Goal: Use online tool/utility: Utilize a website feature to perform a specific function

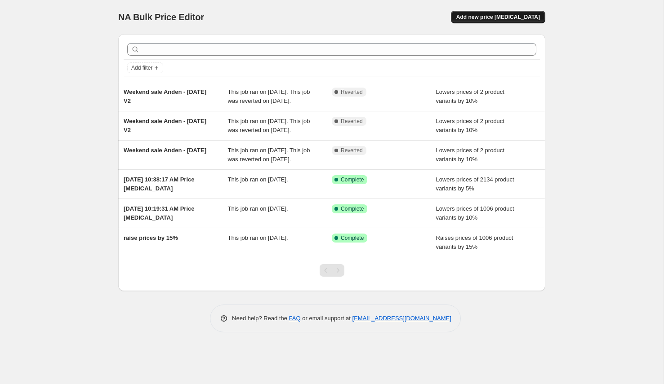
click at [502, 16] on span "Add new price [MEDICAL_DATA]" at bounding box center [498, 16] width 84 height 7
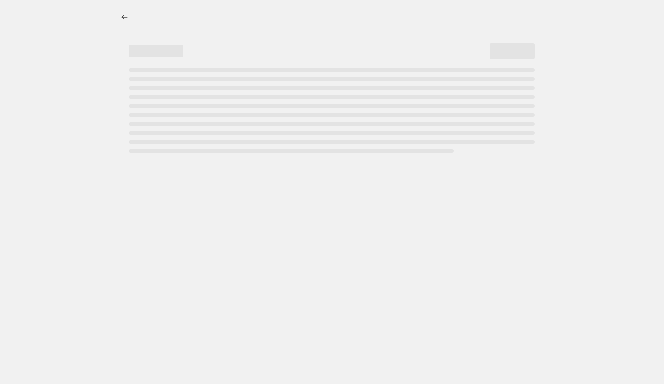
select select "percentage"
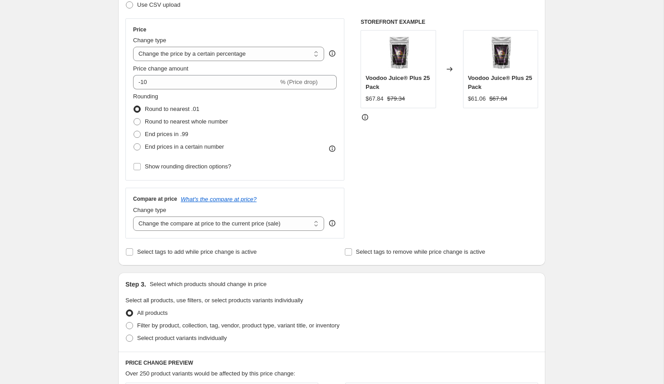
scroll to position [148, 0]
click at [216, 224] on select "Change the compare at price to the current price (sale) Change the compare at p…" at bounding box center [228, 223] width 191 height 14
click at [133, 216] on select "Change the compare at price to the current price (sale) Change the compare at p…" at bounding box center [228, 223] width 191 height 14
click at [98, 217] on div "Create new price change job. This page is ready Create new price change job Dra…" at bounding box center [332, 301] width 664 height 899
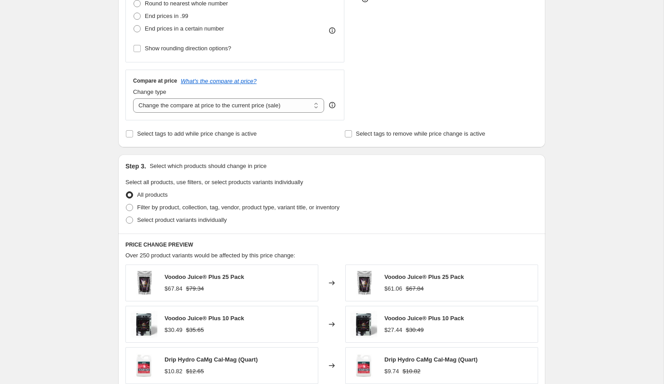
scroll to position [0, 0]
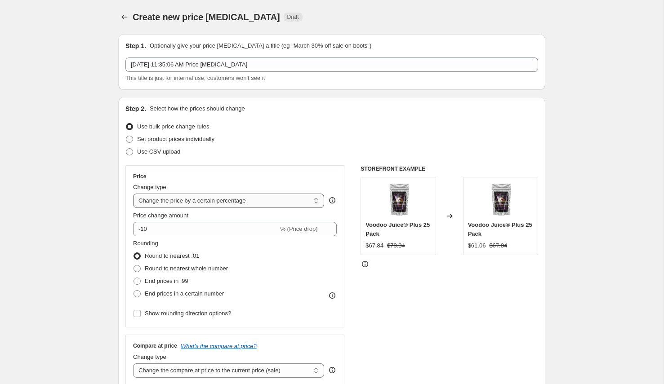
click at [194, 203] on select "Change the price to a certain amount Change the price by a certain amount Chang…" at bounding box center [228, 201] width 191 height 14
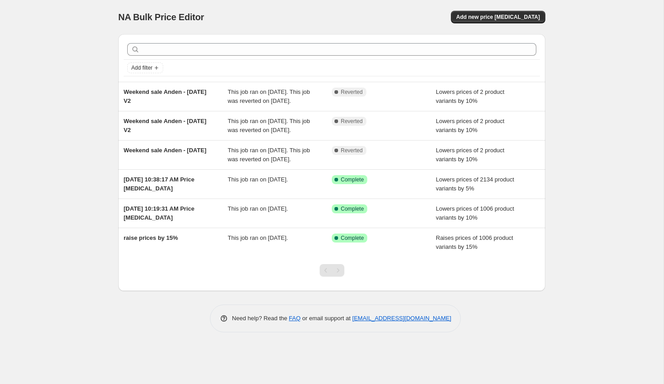
click at [512, 4] on div "NA Bulk Price Editor. This page is ready NA Bulk Price Editor Add new price cha…" at bounding box center [331, 17] width 427 height 34
click at [483, 10] on div "NA Bulk Price Editor. This page is ready NA Bulk Price Editor Add new price cha…" at bounding box center [331, 17] width 427 height 34
click at [481, 13] on span "Add new price [MEDICAL_DATA]" at bounding box center [498, 16] width 84 height 7
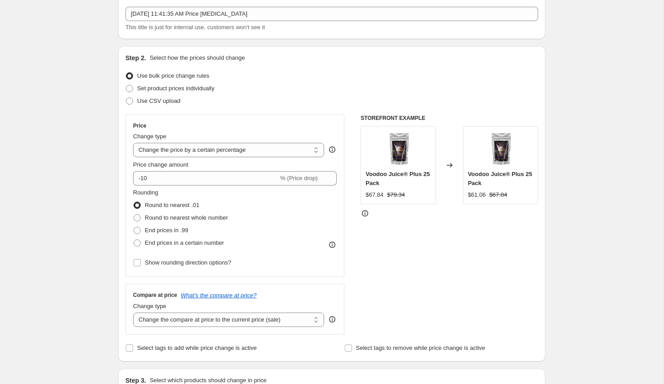
scroll to position [55, 0]
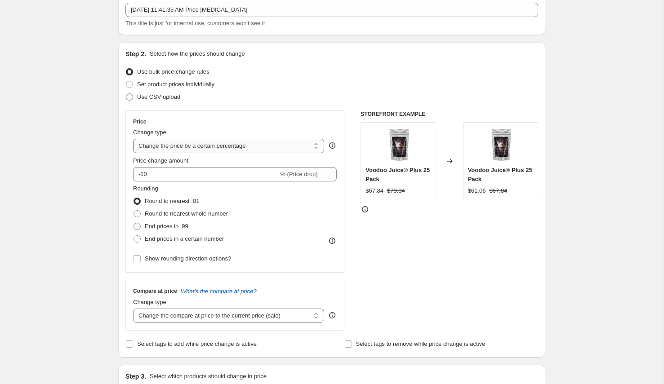
click at [164, 146] on select "Change the price to a certain amount Change the price by a certain amount Chang…" at bounding box center [228, 146] width 191 height 14
select select "ecap"
click at [133, 139] on select "Change the price to a certain amount Change the price by a certain amount Chang…" at bounding box center [228, 146] width 191 height 14
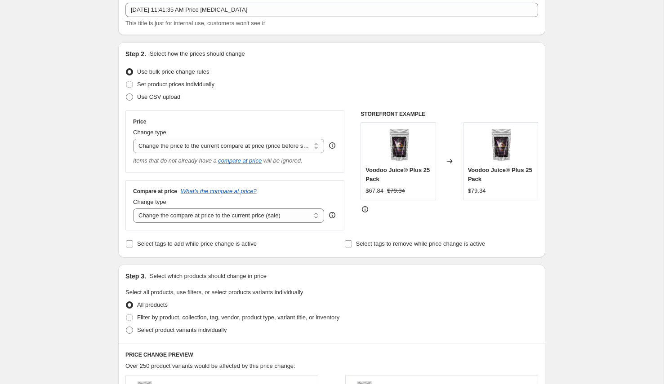
click at [161, 170] on div "Price Change type Change the price to a certain amount Change the price by a ce…" at bounding box center [234, 142] width 219 height 63
click at [192, 218] on select "Change the compare at price to the current price (sale) Change the compare at p…" at bounding box center [228, 216] width 191 height 14
select select "remove"
click at [133, 209] on select "Change the compare at price to the current price (sale) Change the compare at p…" at bounding box center [228, 216] width 191 height 14
click at [97, 216] on div "Create new price change job. This page is ready Create new price change job Dra…" at bounding box center [332, 344] width 664 height 799
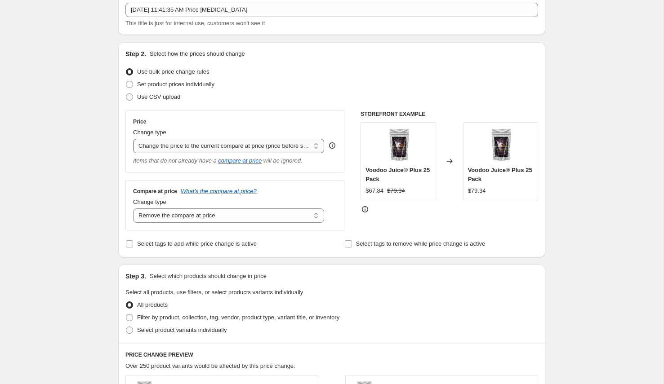
click at [180, 145] on select "Change the price to a certain amount Change the price by a certain amount Chang…" at bounding box center [228, 146] width 191 height 14
click at [174, 145] on select "Change the price to a certain amount Change the price by a certain amount Chang…" at bounding box center [228, 146] width 191 height 14
select select "no_change"
click at [133, 139] on select "Change the price to a certain amount Change the price by a certain amount Chang…" at bounding box center [228, 146] width 191 height 14
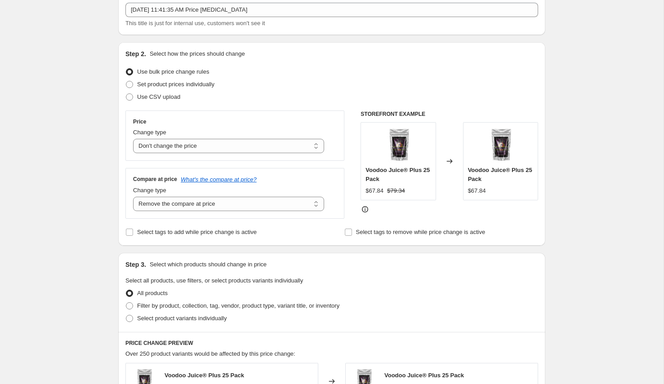
click at [80, 163] on div "Create new price change job. This page is ready Create new price change job Dra…" at bounding box center [332, 338] width 664 height 787
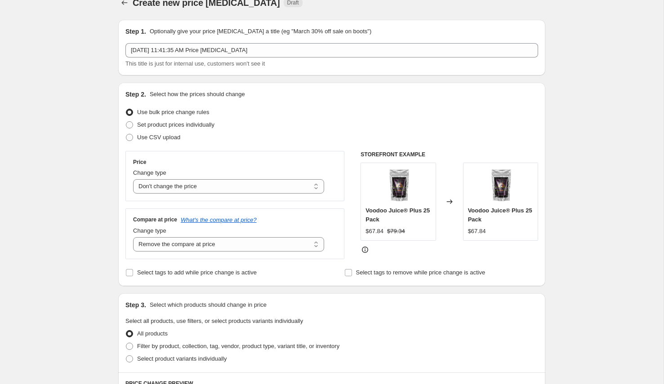
scroll to position [0, 0]
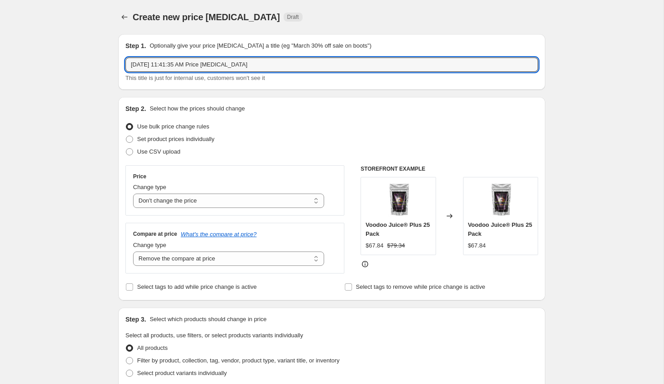
drag, startPoint x: 261, startPoint y: 63, endPoint x: 34, endPoint y: 66, distance: 227.1
type input "Remove compare at price"
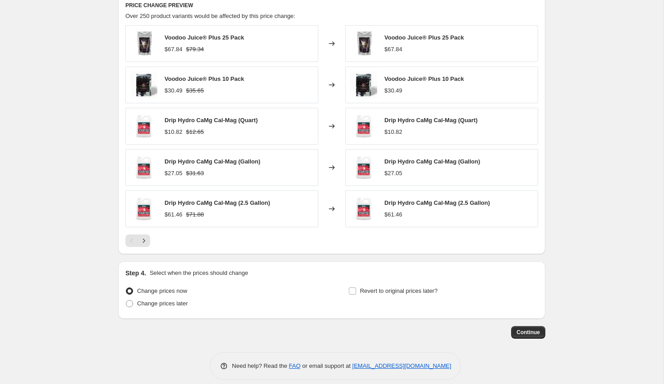
scroll to position [402, 0]
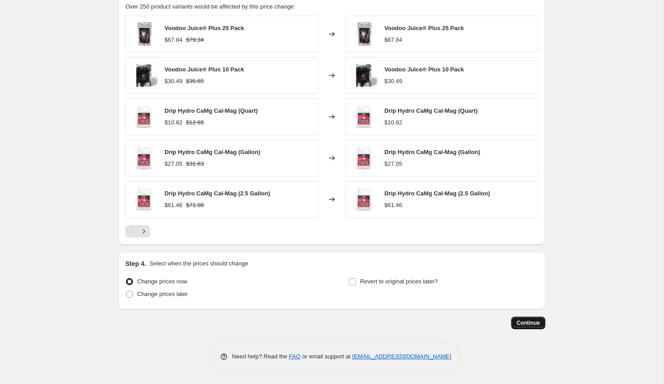
click at [522, 322] on span "Continue" at bounding box center [528, 323] width 23 height 7
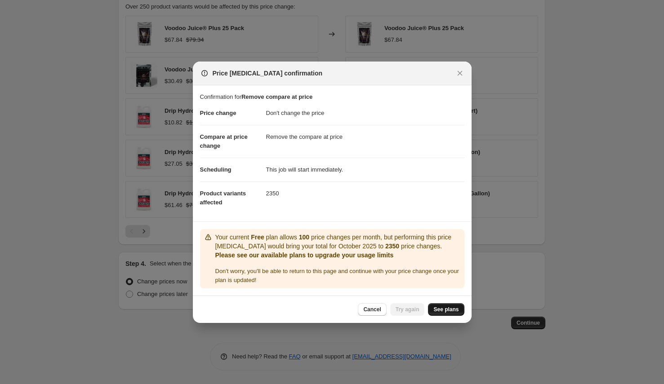
click at [442, 308] on span "See plans" at bounding box center [446, 309] width 25 height 7
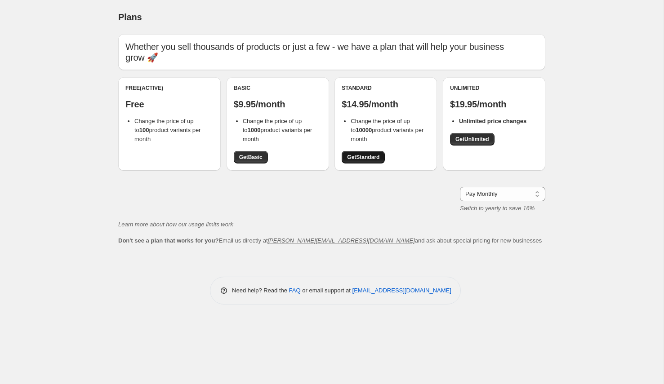
click at [365, 154] on span "Get Standard" at bounding box center [363, 157] width 32 height 7
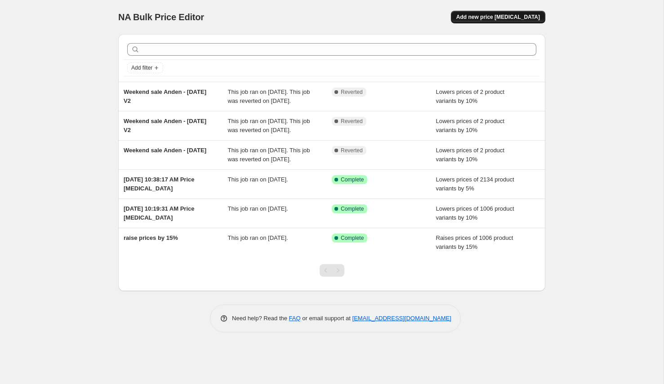
click at [495, 18] on span "Add new price [MEDICAL_DATA]" at bounding box center [498, 16] width 84 height 7
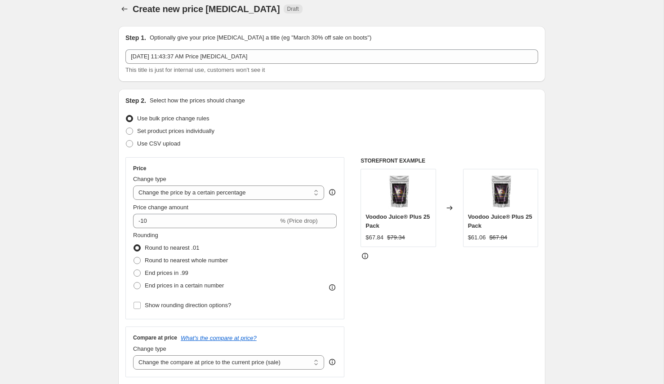
scroll to position [31, 0]
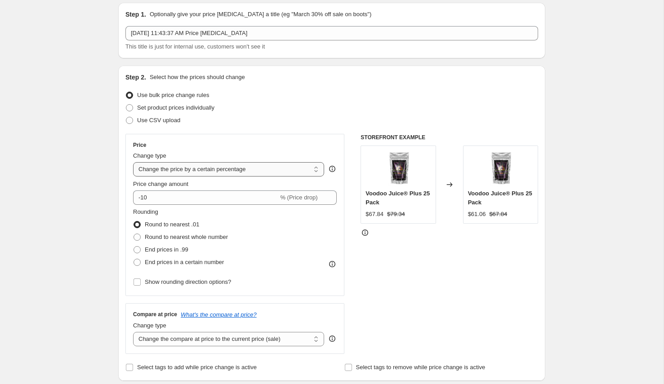
click at [181, 174] on select "Change the price to a certain amount Change the price by a certain amount Chang…" at bounding box center [228, 169] width 191 height 14
select select "no_change"
click at [133, 162] on select "Change the price to a certain amount Change the price by a certain amount Chang…" at bounding box center [228, 169] width 191 height 14
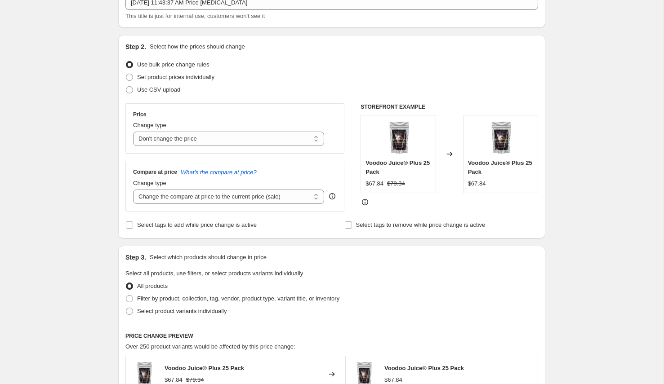
scroll to position [88, 0]
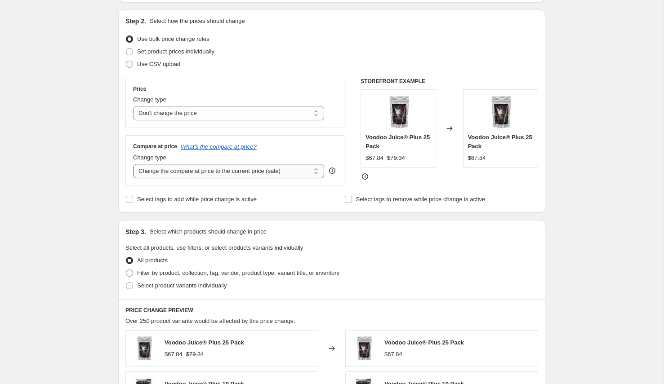
click at [177, 169] on select "Change the compare at price to the current price (sale) Change the compare at p…" at bounding box center [228, 171] width 191 height 14
select select "remove"
click at [133, 164] on select "Change the compare at price to the current price (sale) Change the compare at p…" at bounding box center [228, 171] width 191 height 14
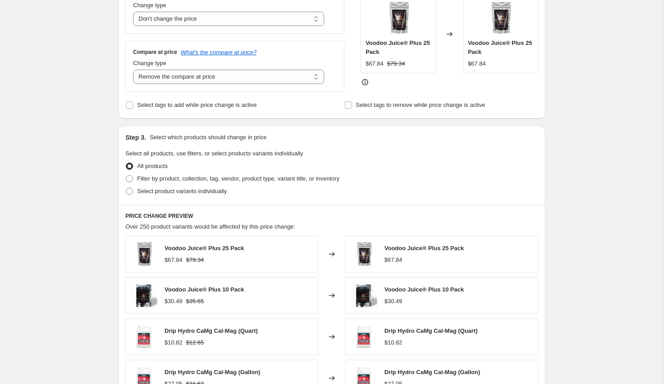
scroll to position [0, 0]
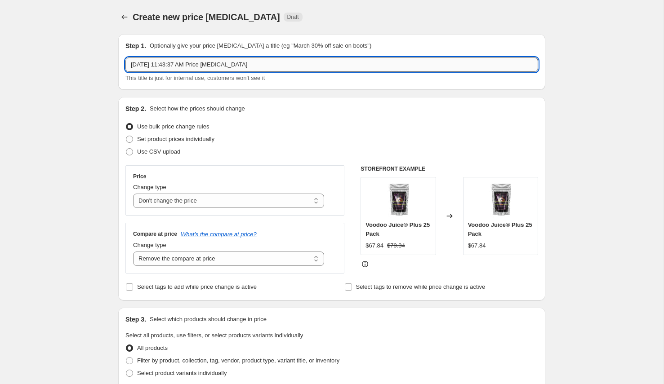
click at [190, 61] on input "[DATE] 11:43:37 AM Price [MEDICAL_DATA]" at bounding box center [331, 65] width 413 height 14
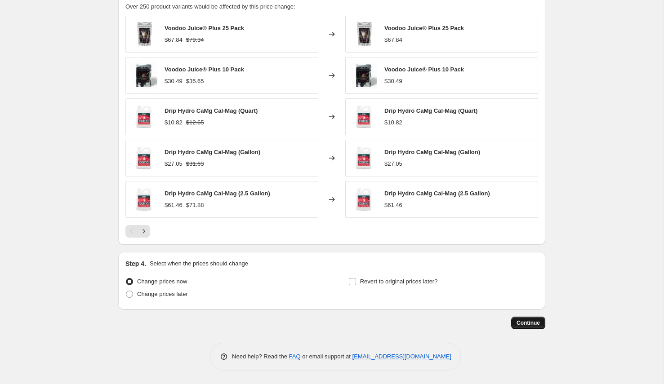
type input "Remove compare at price"
click at [521, 323] on span "Continue" at bounding box center [528, 323] width 23 height 7
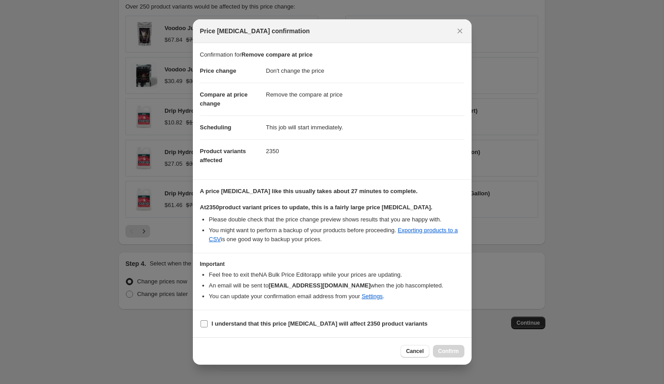
click at [254, 320] on span "I understand that this price [MEDICAL_DATA] will affect 2350 product variants" at bounding box center [320, 324] width 216 height 9
click at [208, 321] on input "I understand that this price [MEDICAL_DATA] will affect 2350 product variants" at bounding box center [204, 324] width 7 height 7
checkbox input "true"
click at [451, 349] on span "Confirm" at bounding box center [448, 351] width 21 height 7
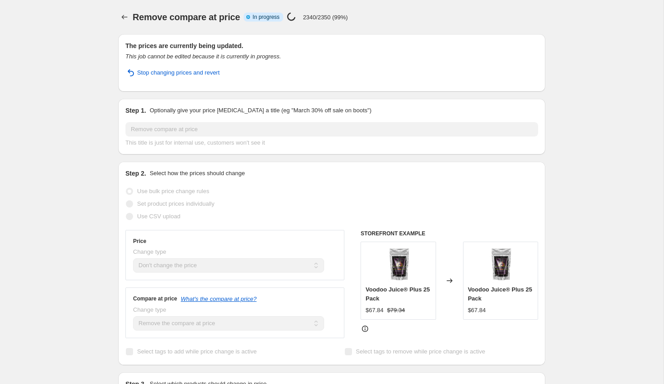
select select "no_change"
select select "remove"
